Goal: Browse casually: Explore the website without a specific task or goal

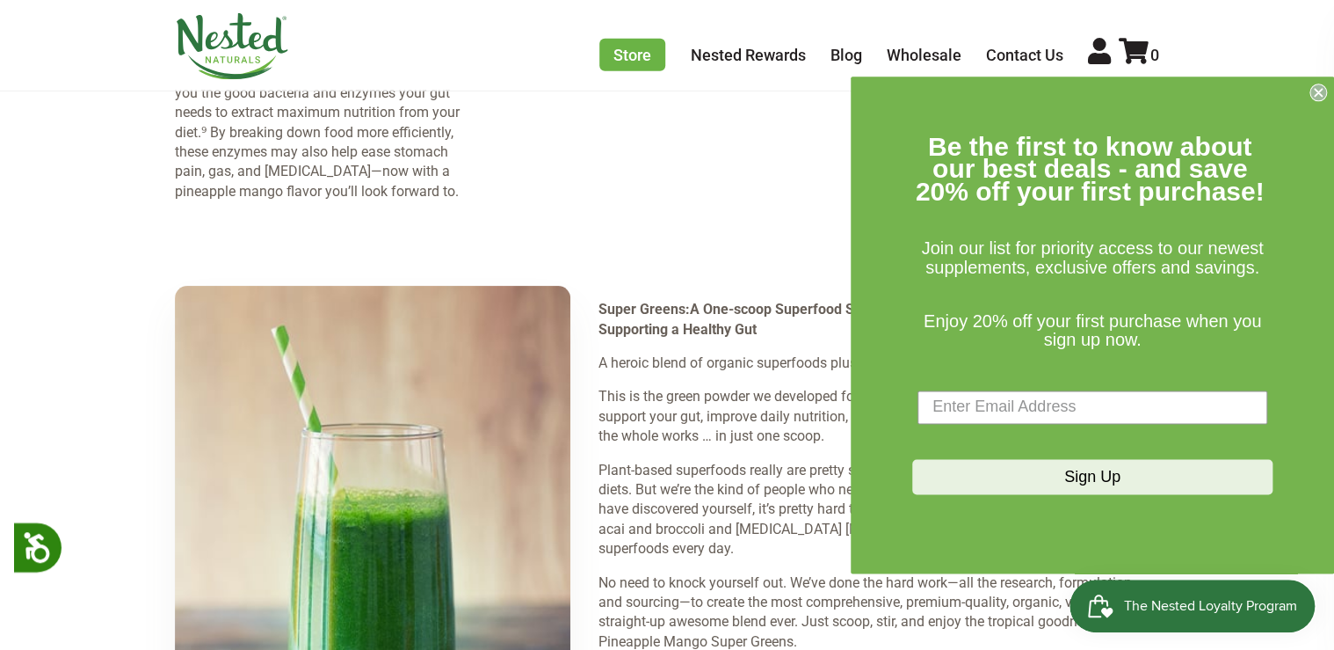
scroll to position [2504, 0]
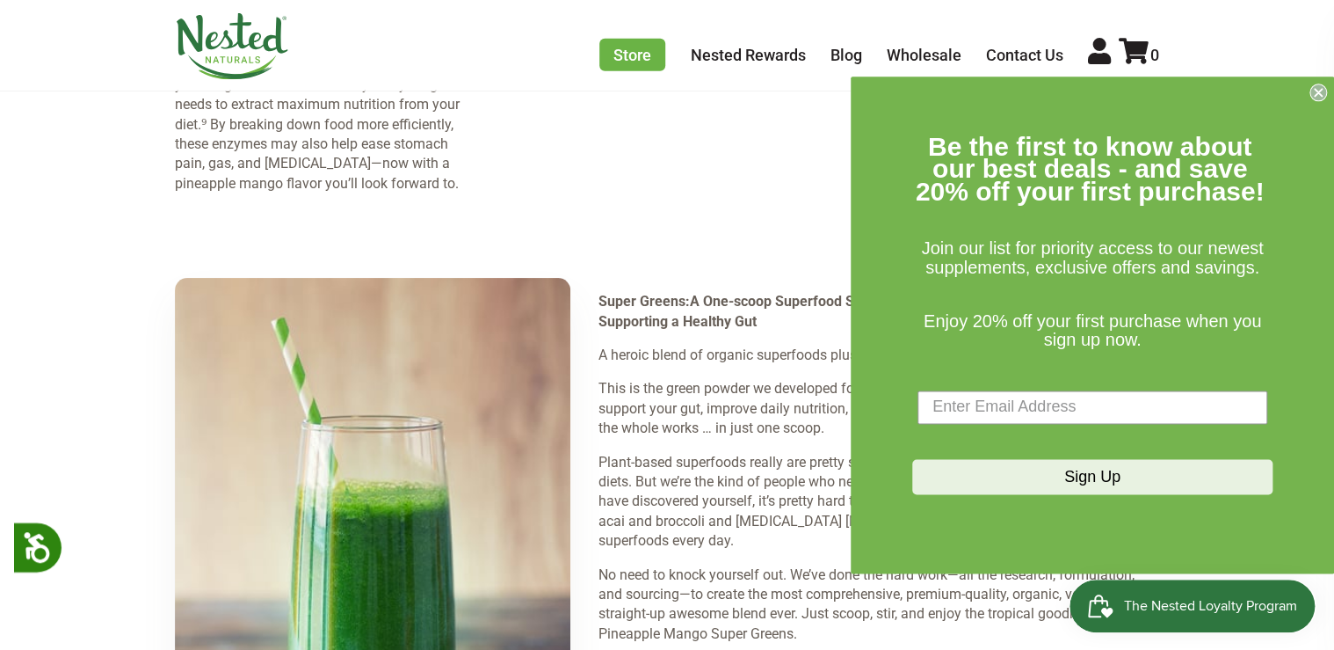
click at [1314, 93] on circle "Close dialog" at bounding box center [1319, 92] width 17 height 17
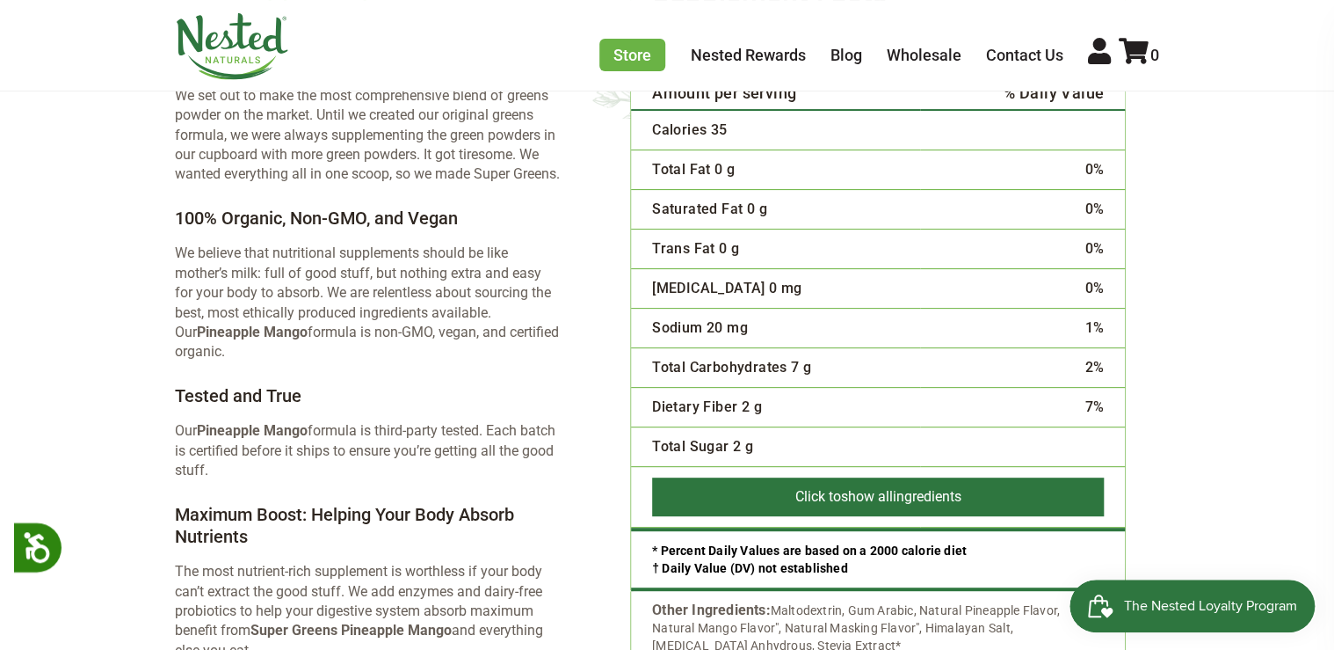
scroll to position [3432, 0]
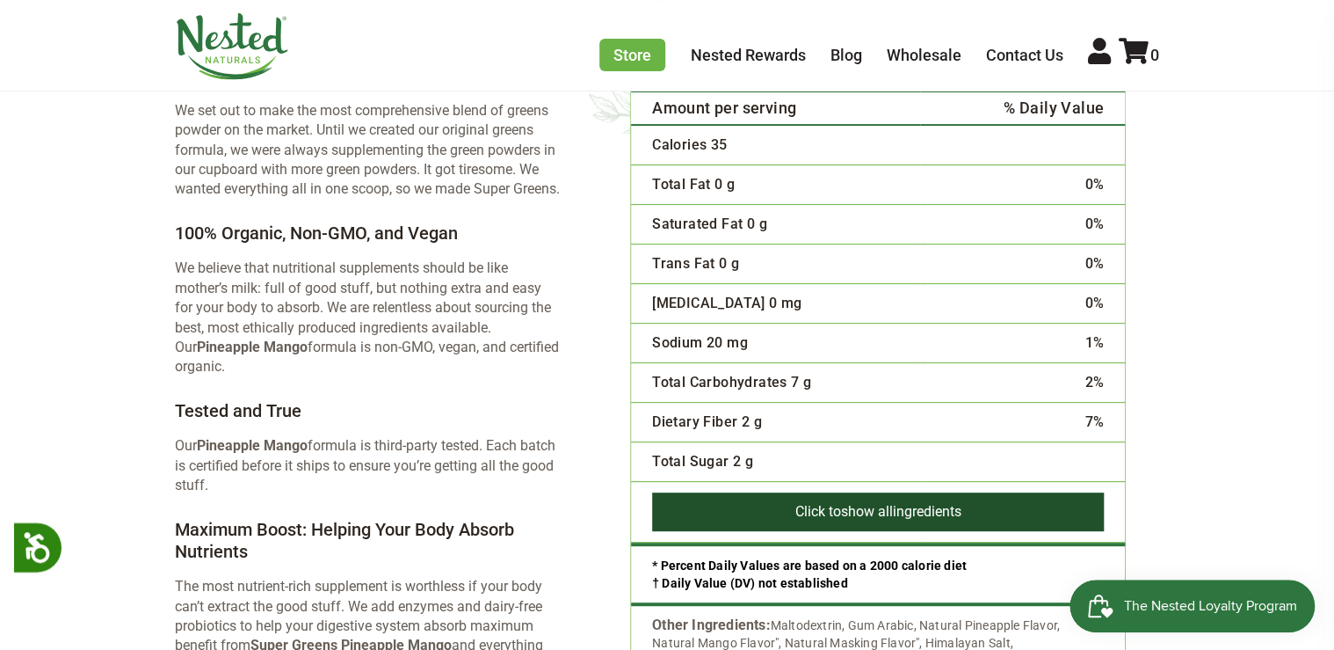
click at [987, 492] on button "Click to show all ingredients" at bounding box center [878, 511] width 452 height 39
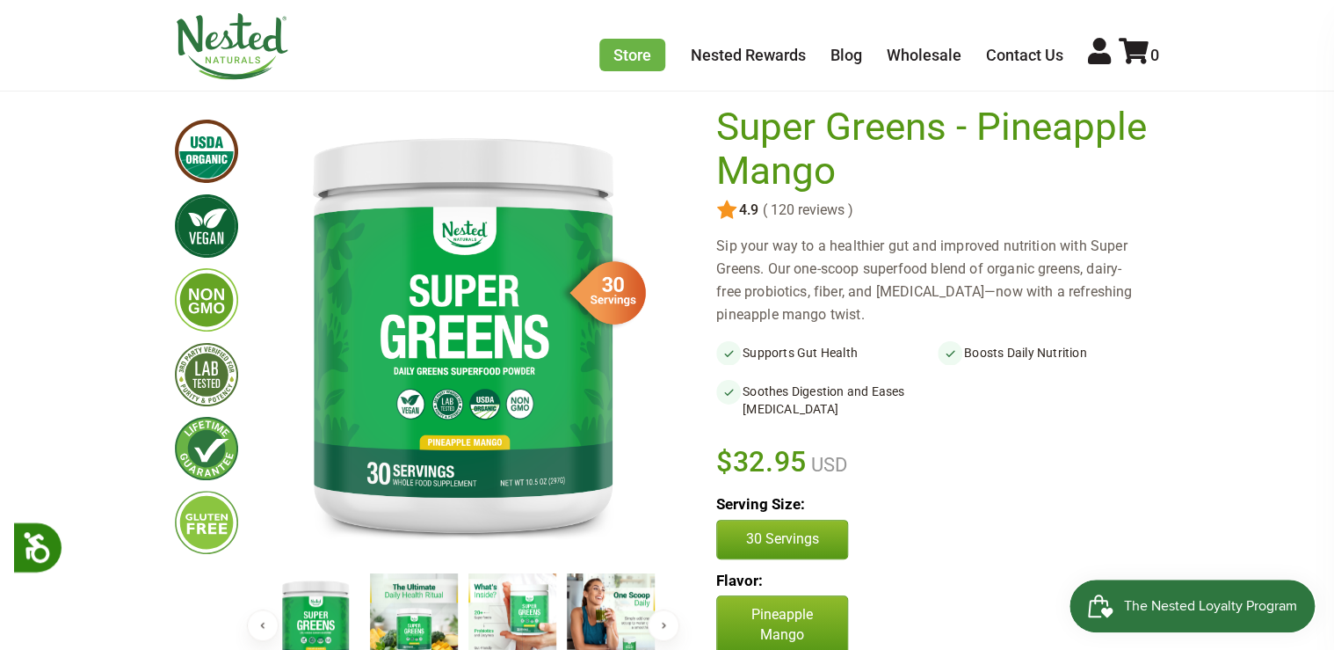
scroll to position [0, 0]
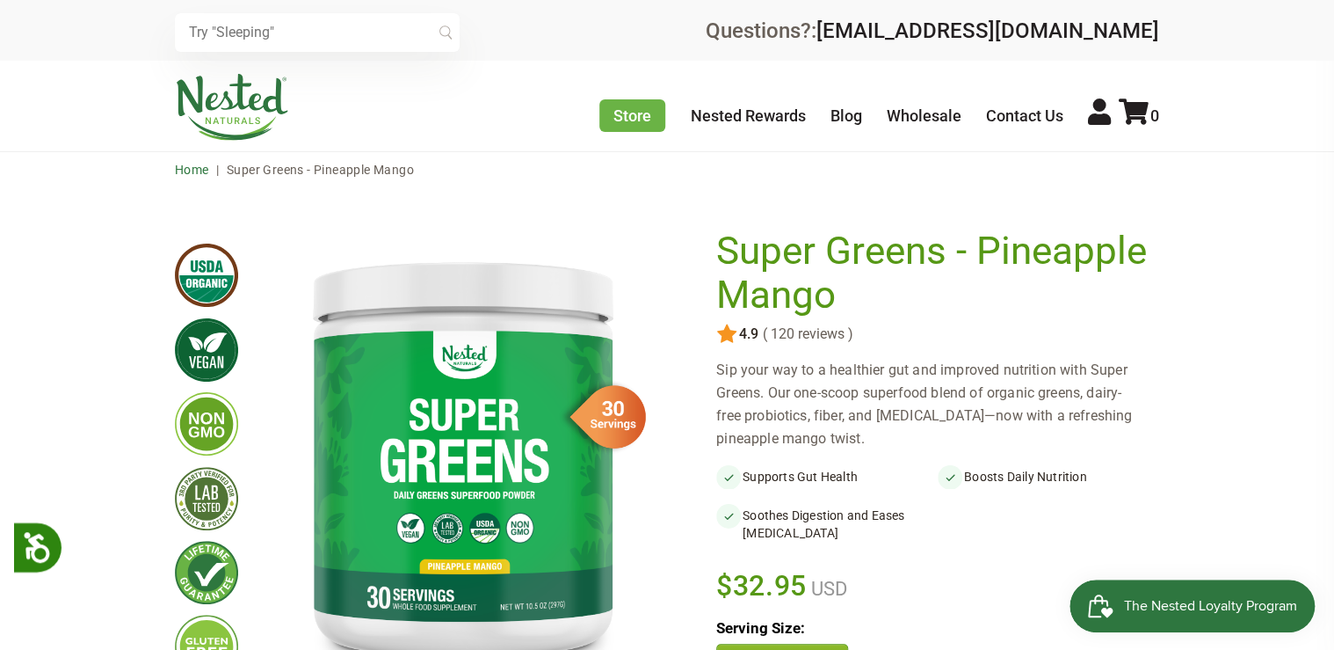
click at [187, 172] on link "Home" at bounding box center [192, 170] width 34 height 14
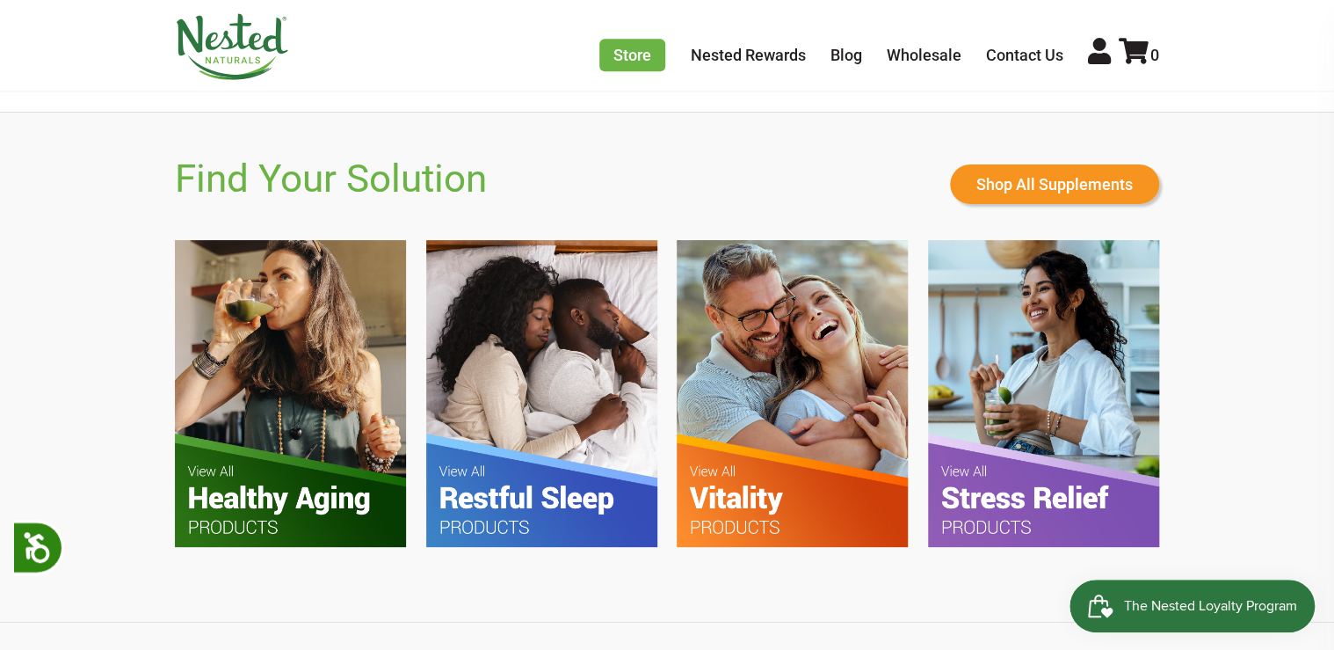
scroll to position [0, 309]
click at [330, 418] on img at bounding box center [290, 393] width 231 height 307
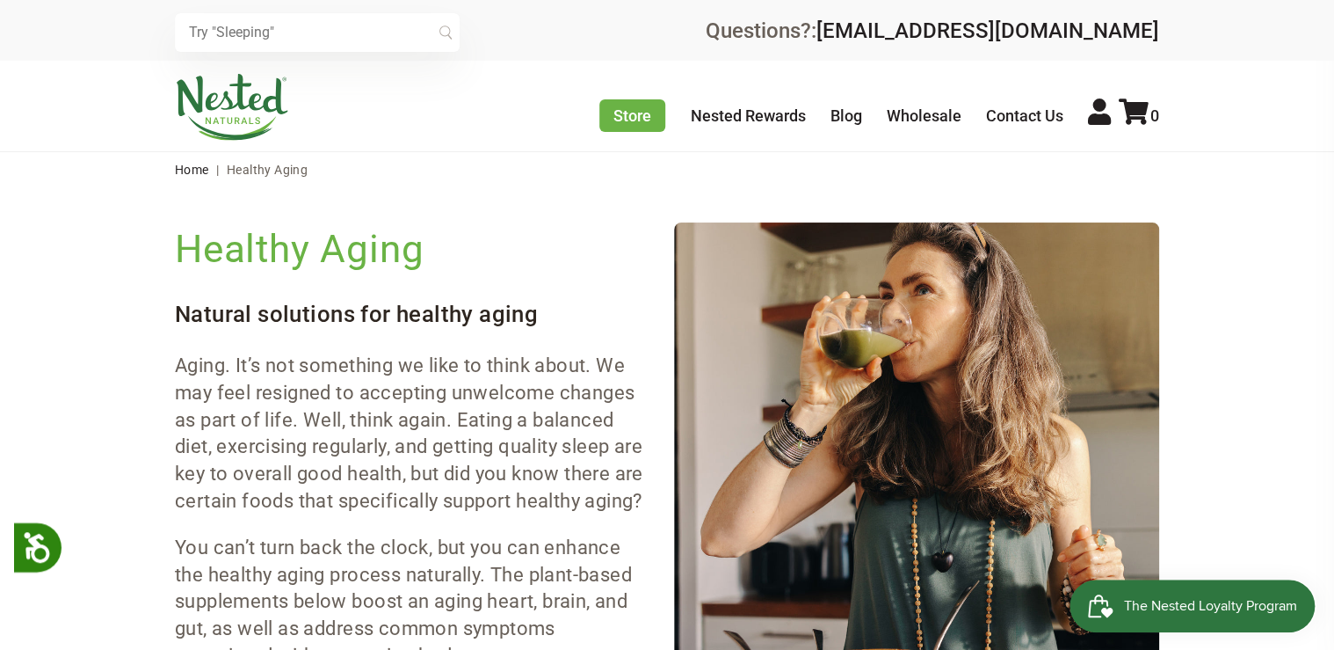
scroll to position [1445, 0]
